Goal: Task Accomplishment & Management: Use online tool/utility

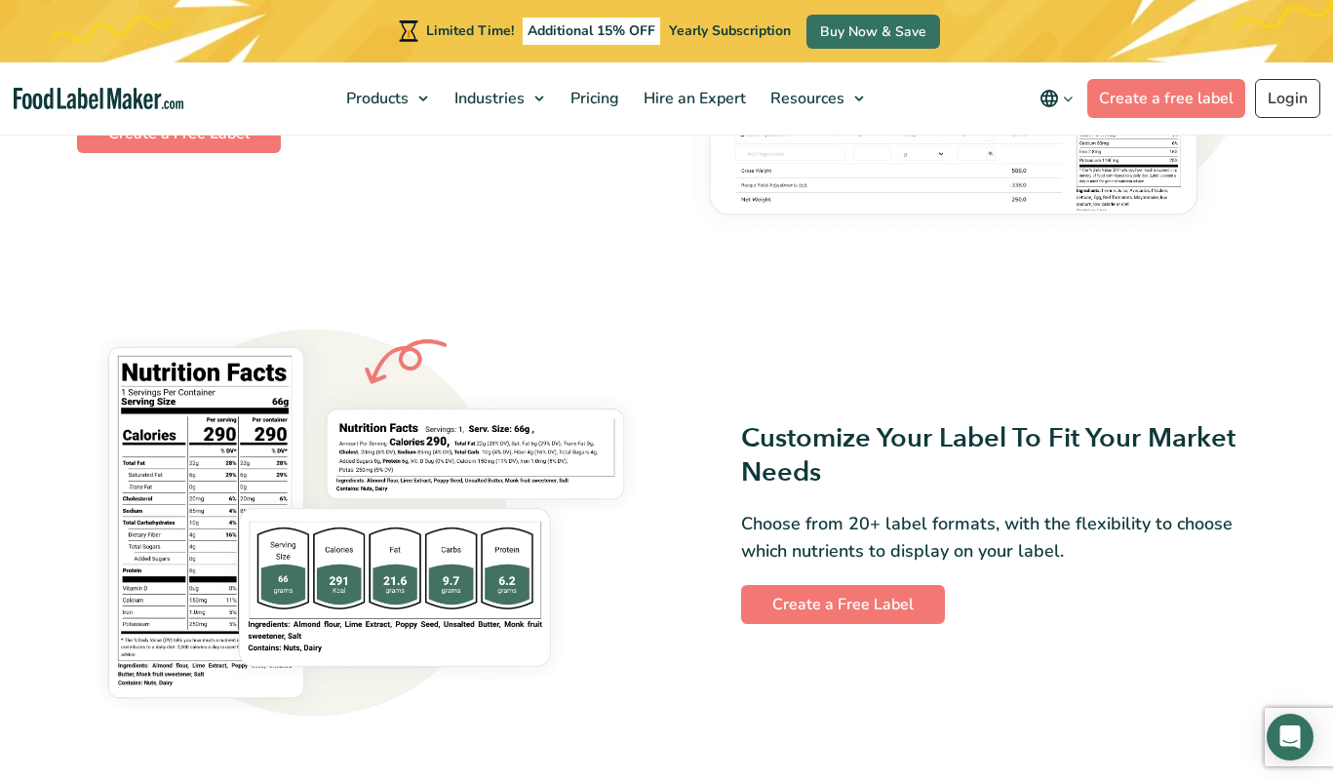
scroll to position [1407, 0]
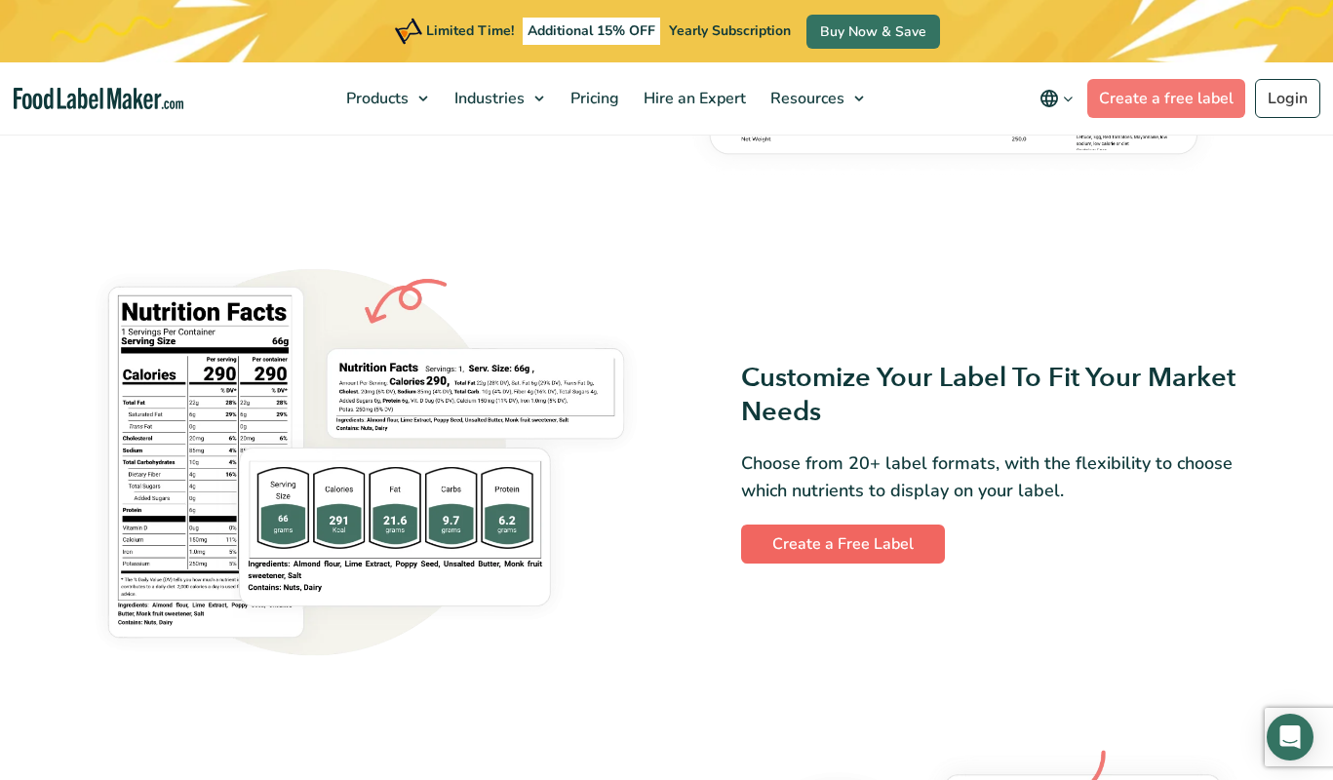
click at [841, 532] on link "Create a Free Label" at bounding box center [843, 544] width 204 height 39
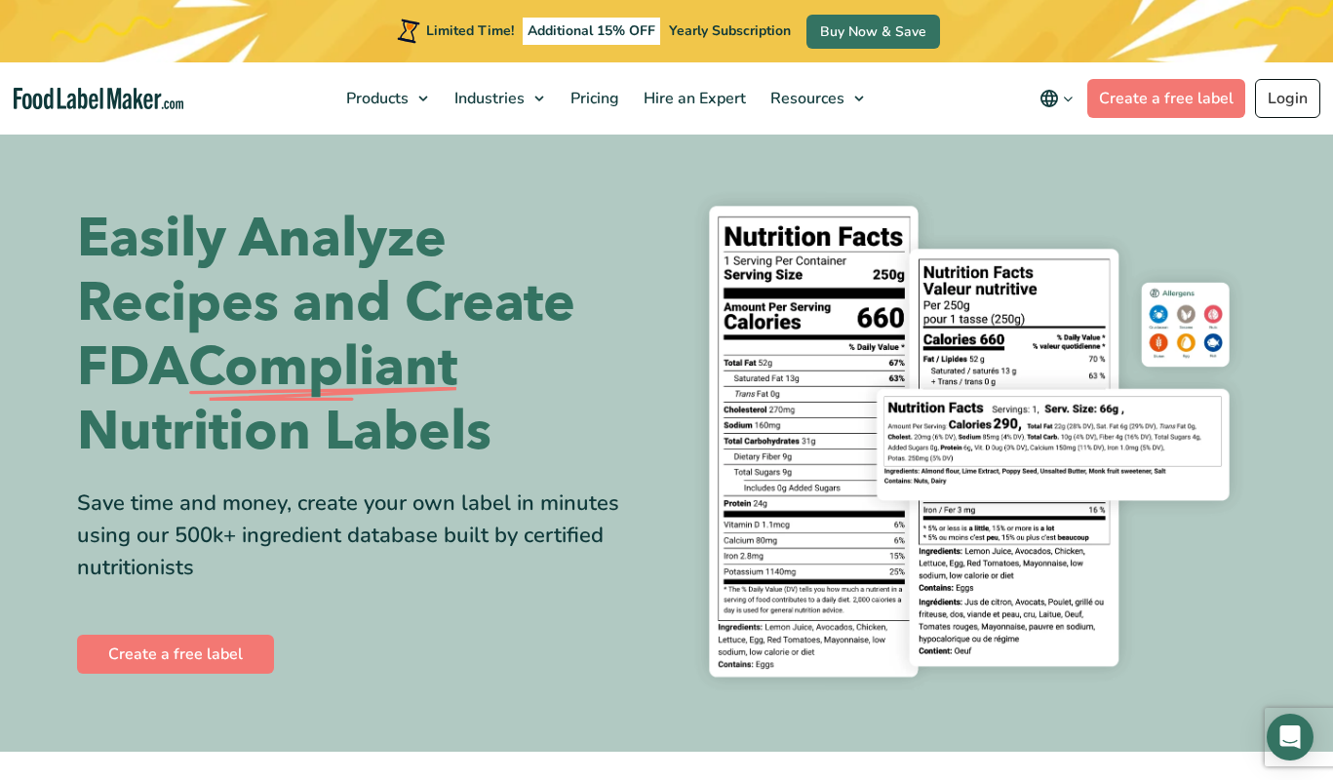
click at [1289, 82] on link "Login" at bounding box center [1287, 98] width 65 height 39
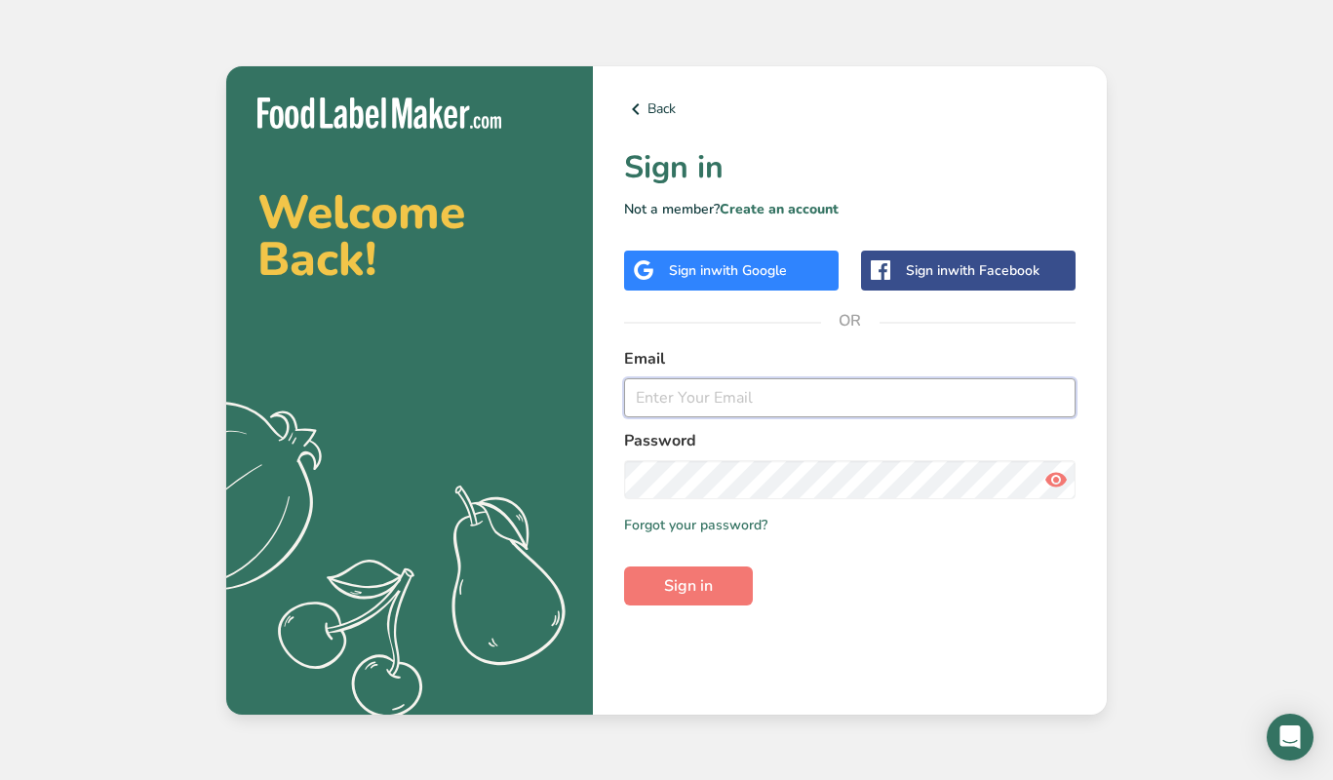
type input "lisamarianccio@gmail.com"
click at [644, 578] on button "Sign in" at bounding box center [688, 586] width 129 height 39
click at [661, 526] on link "Forgot your password?" at bounding box center [695, 525] width 143 height 20
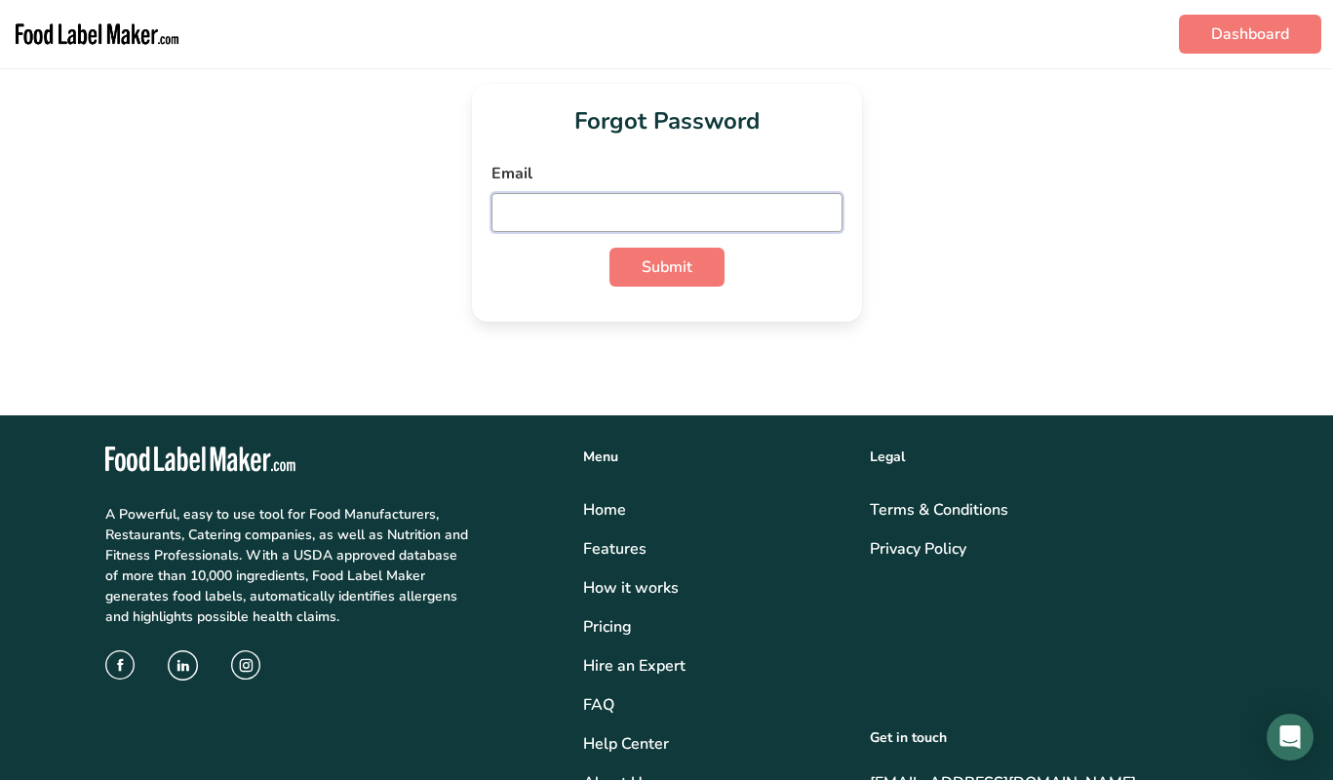
click at [572, 211] on input "email" at bounding box center [666, 212] width 351 height 39
type input "lisamarinaccio@gmail.com"
click at [660, 267] on span "Submit" at bounding box center [667, 266] width 51 height 23
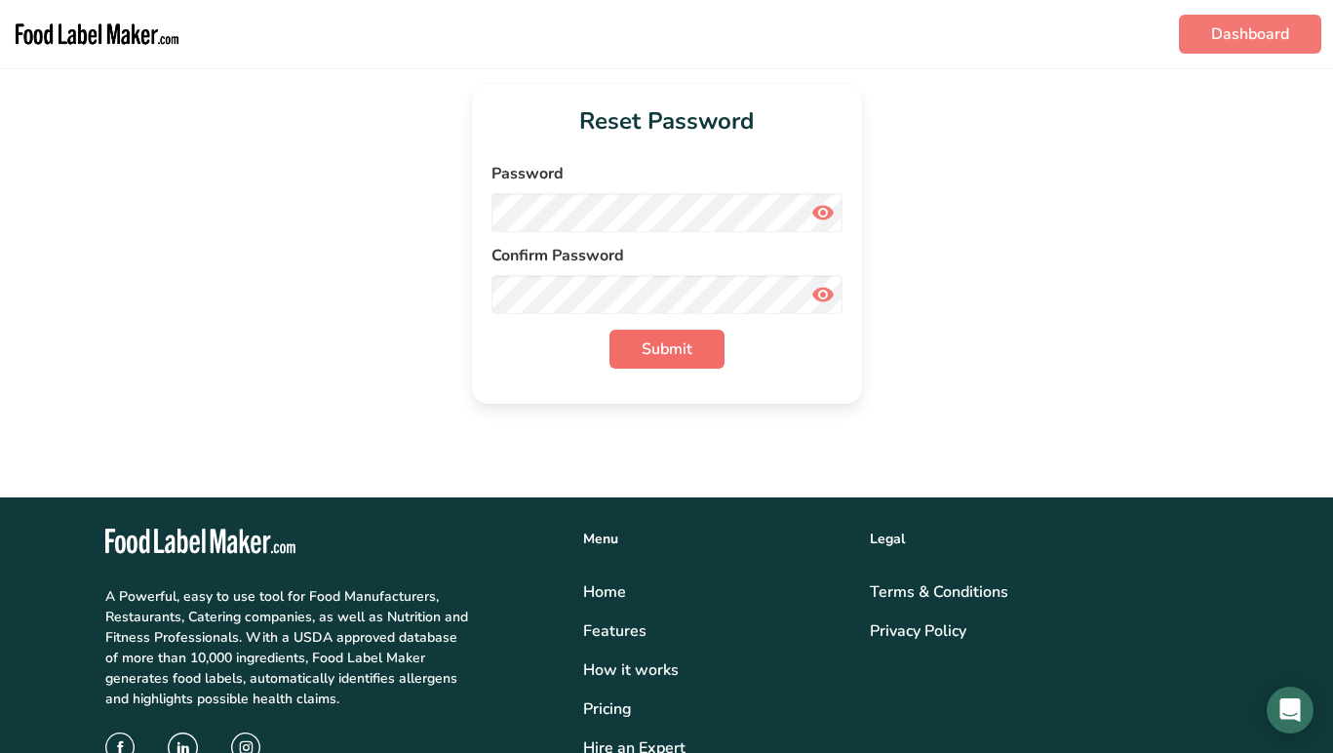
click at [693, 356] on button "Submit" at bounding box center [666, 349] width 115 height 39
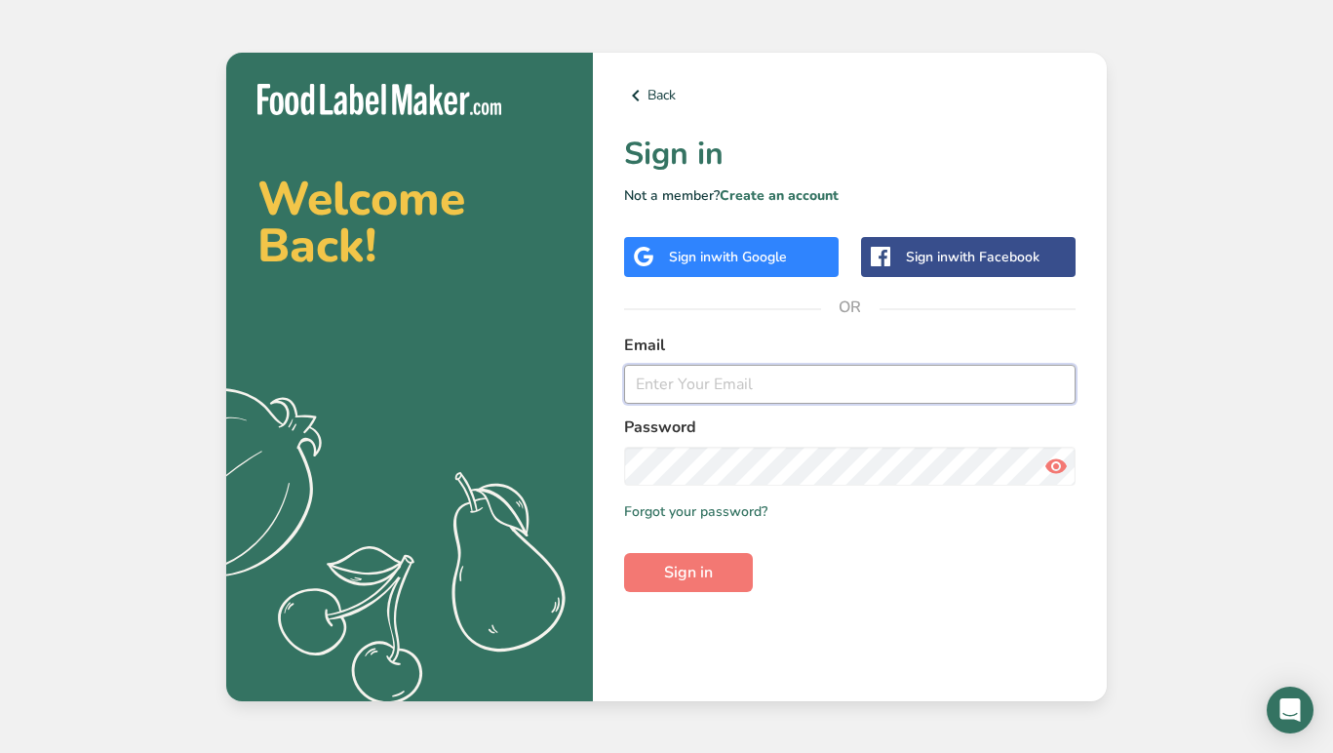
type input "[EMAIL_ADDRESS][DOMAIN_NAME]"
click at [683, 558] on button "Sign in" at bounding box center [688, 572] width 129 height 39
click at [687, 567] on span "Sign in" at bounding box center [688, 572] width 49 height 23
click at [723, 564] on button "Sign in" at bounding box center [688, 572] width 129 height 39
click at [755, 254] on span "with Google" at bounding box center [749, 257] width 76 height 19
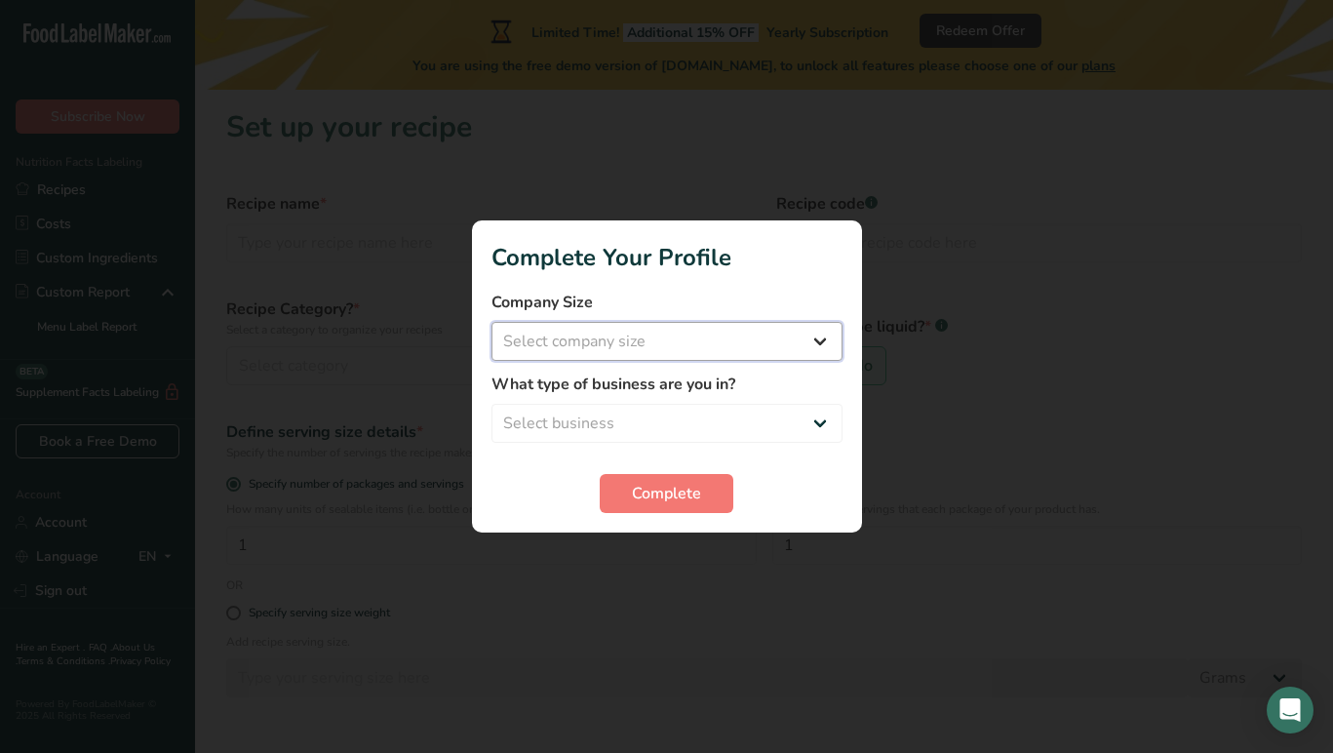
select select "1"
click at [625, 486] on button "Complete" at bounding box center [667, 493] width 134 height 39
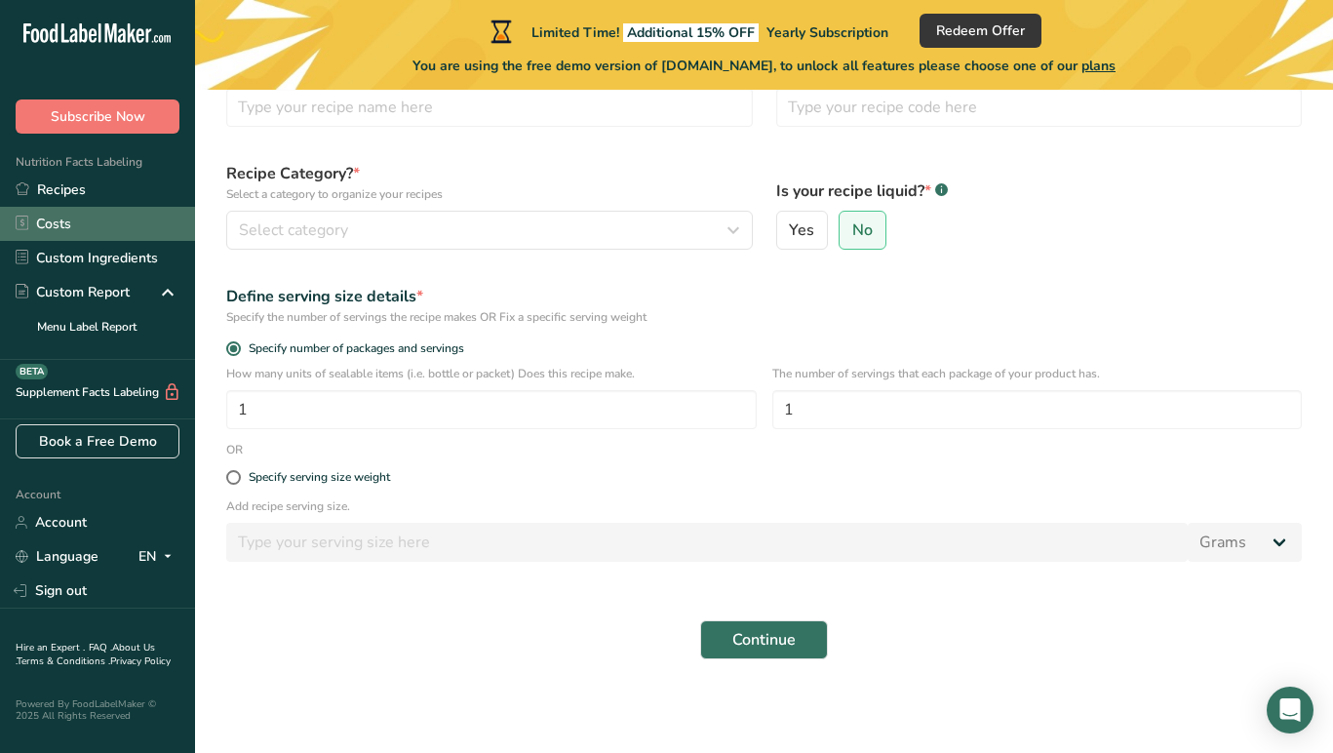
scroll to position [136, 0]
